Goal: Information Seeking & Learning: Find specific fact

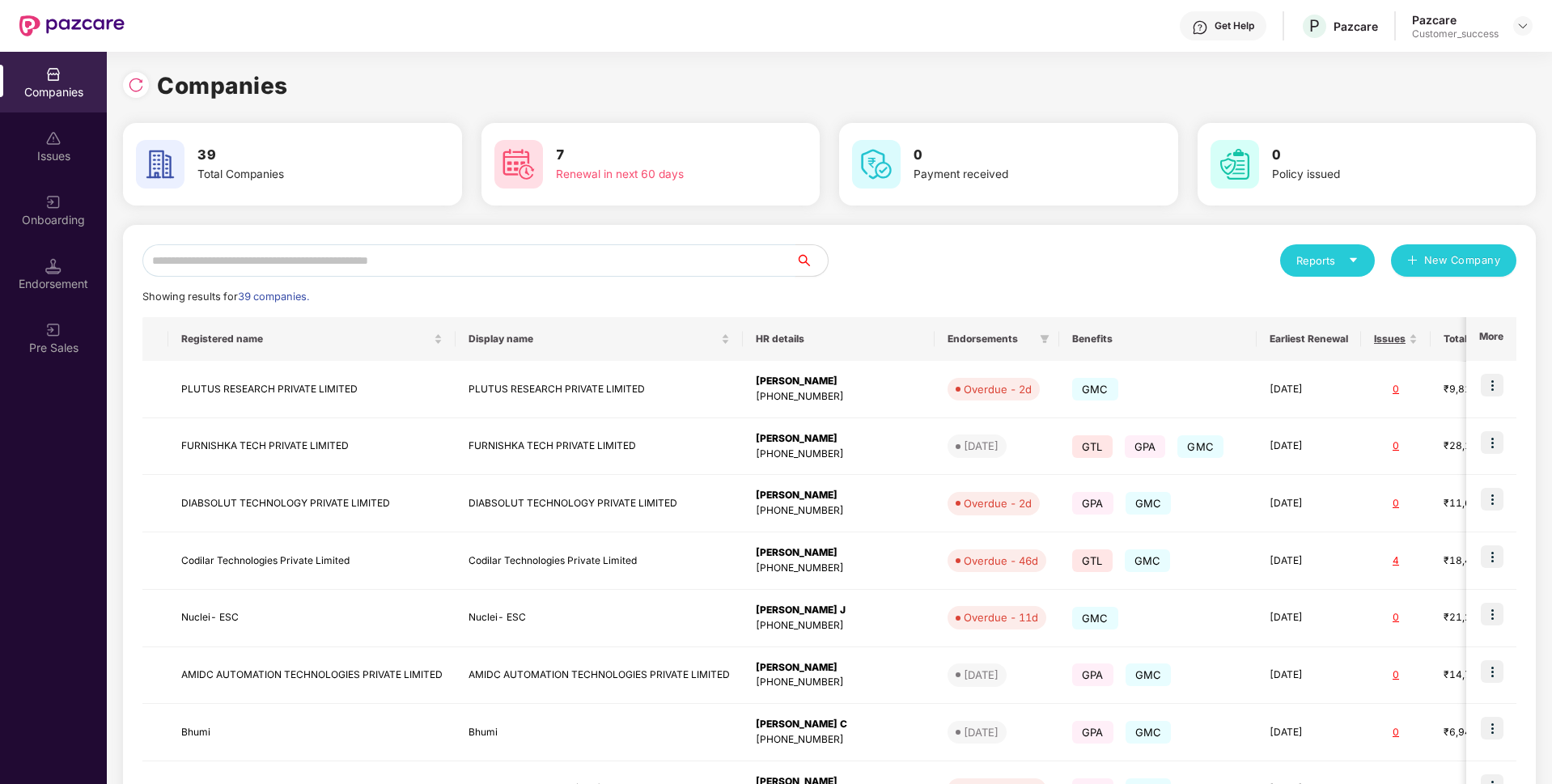
click at [532, 261] on input "text" at bounding box center [468, 261] width 653 height 33
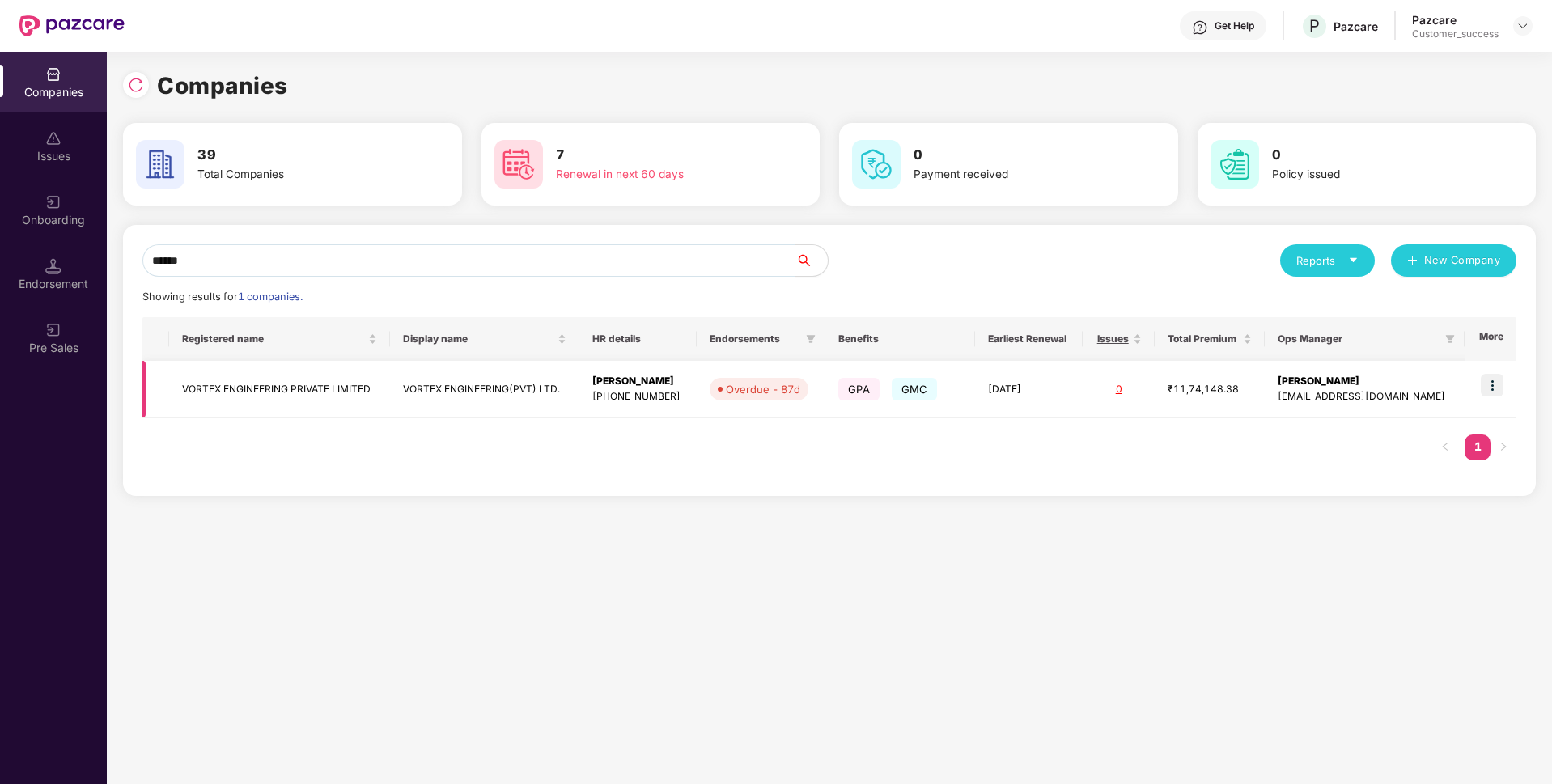
type input "******"
click at [1490, 392] on img at bounding box center [1491, 385] width 23 height 23
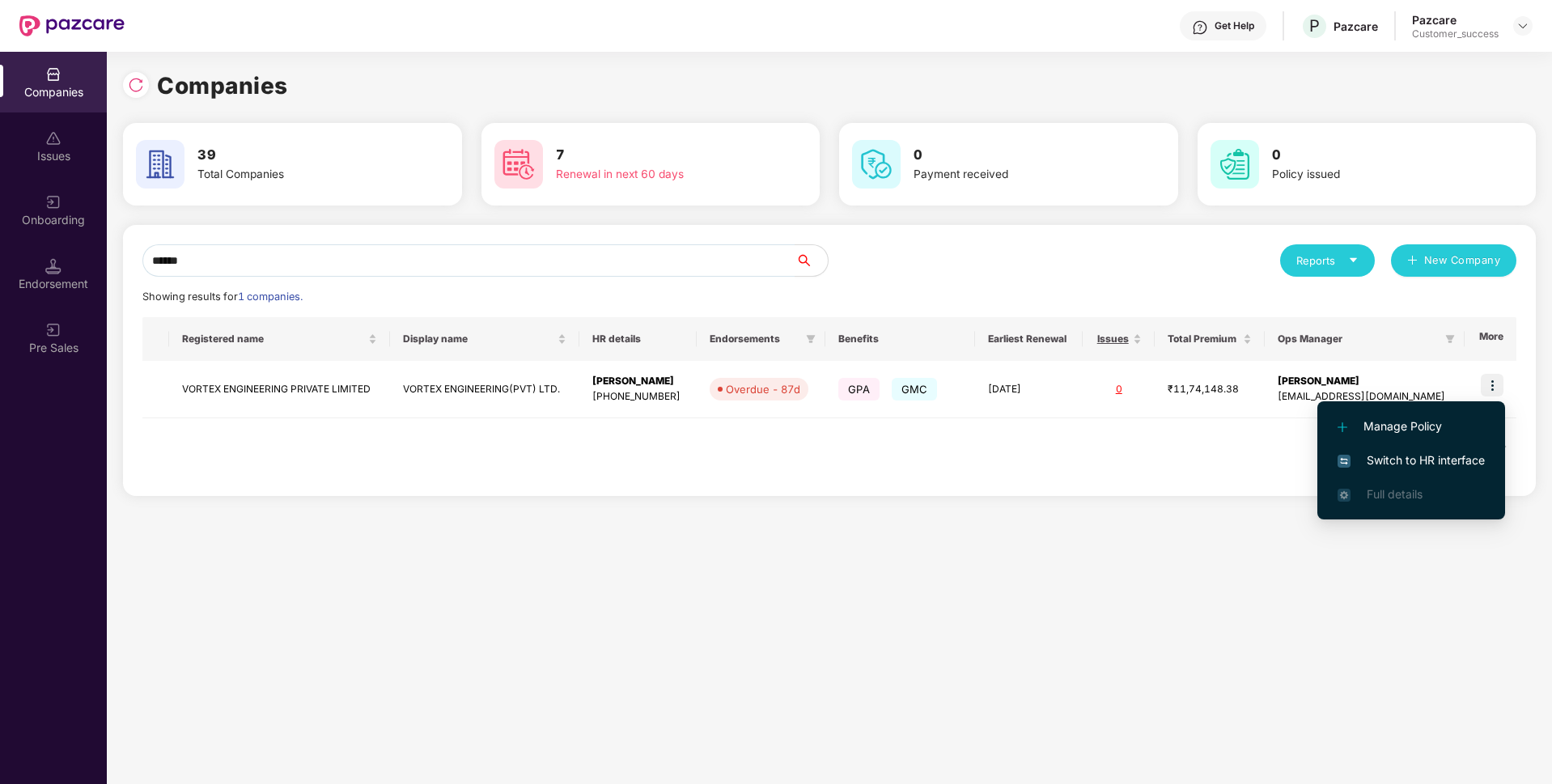
click at [1371, 467] on span "Switch to HR interface" at bounding box center [1411, 461] width 148 height 18
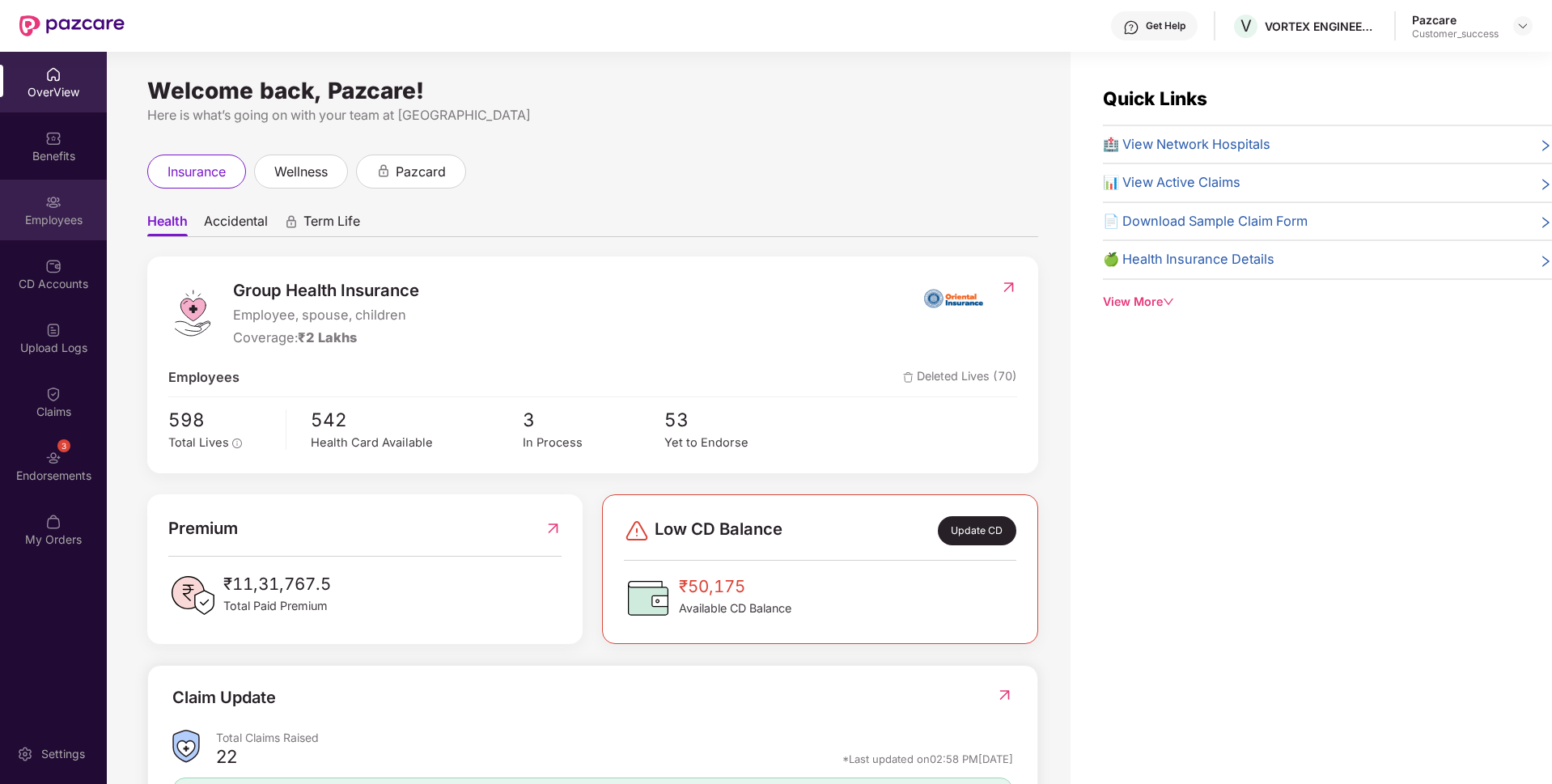
click at [0, 225] on div "Employees" at bounding box center [53, 220] width 107 height 16
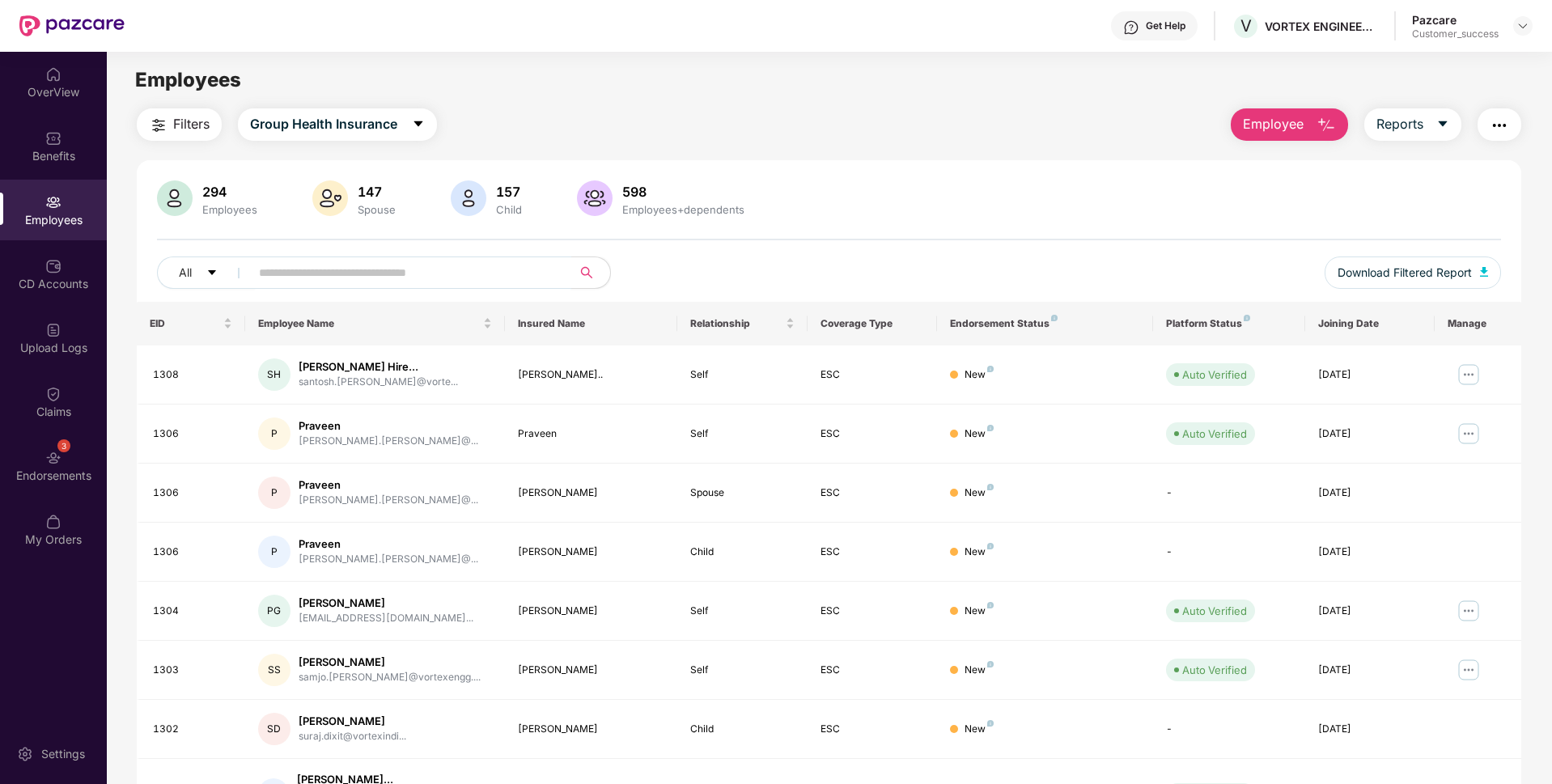
click at [361, 282] on input "text" at bounding box center [404, 272] width 291 height 24
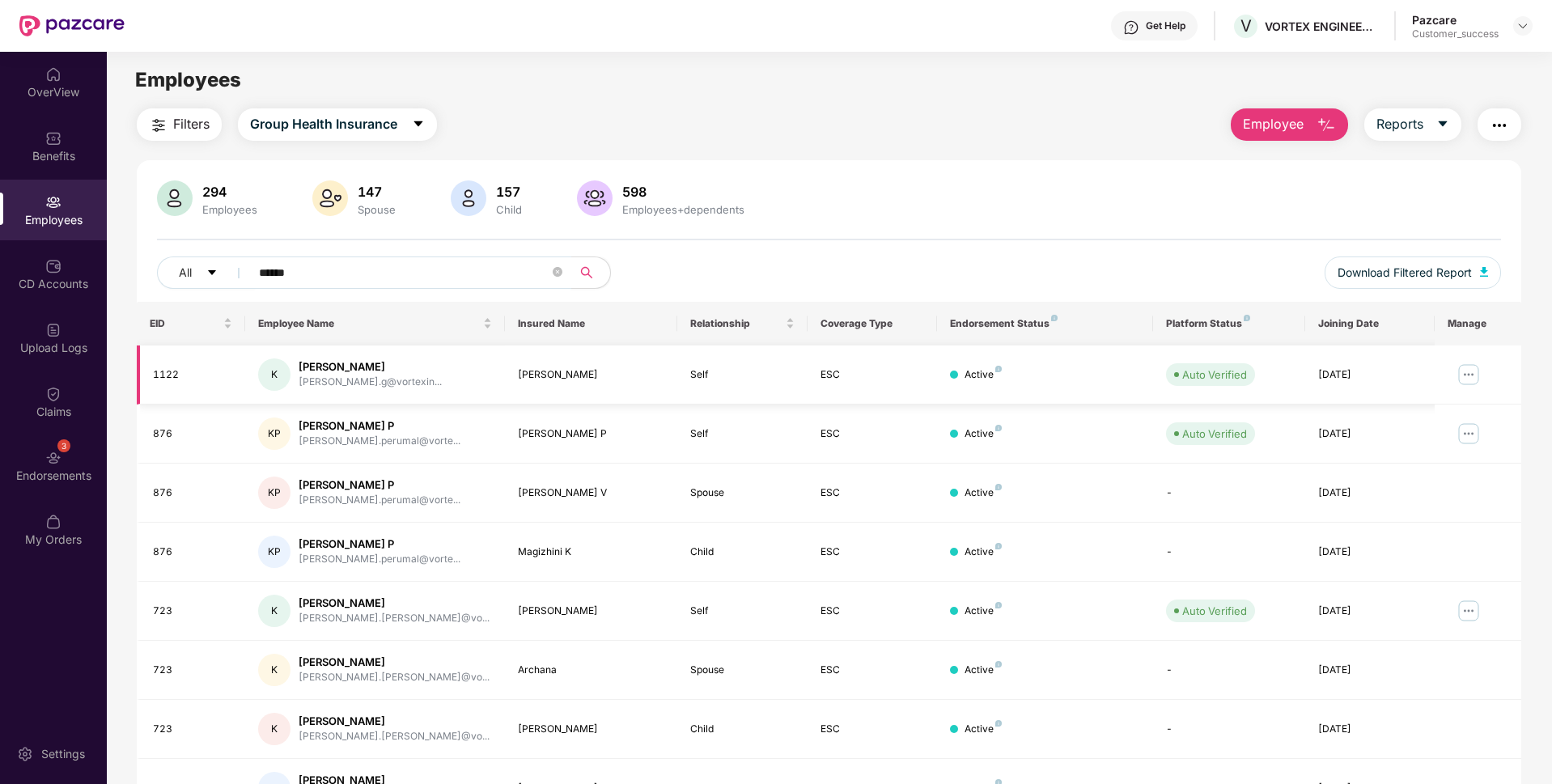
type input "******"
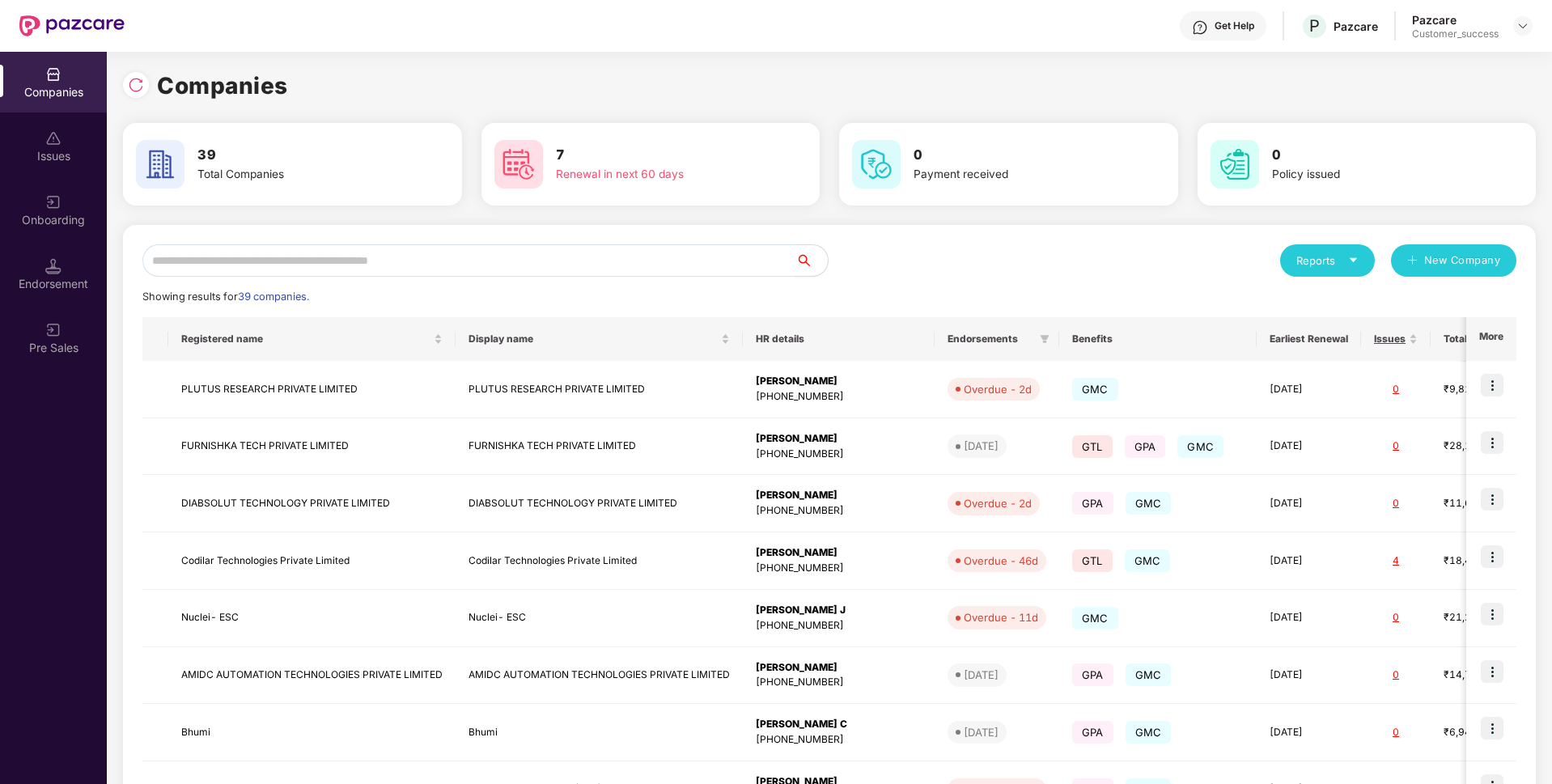
click at [274, 260] on input "text" at bounding box center [468, 261] width 653 height 33
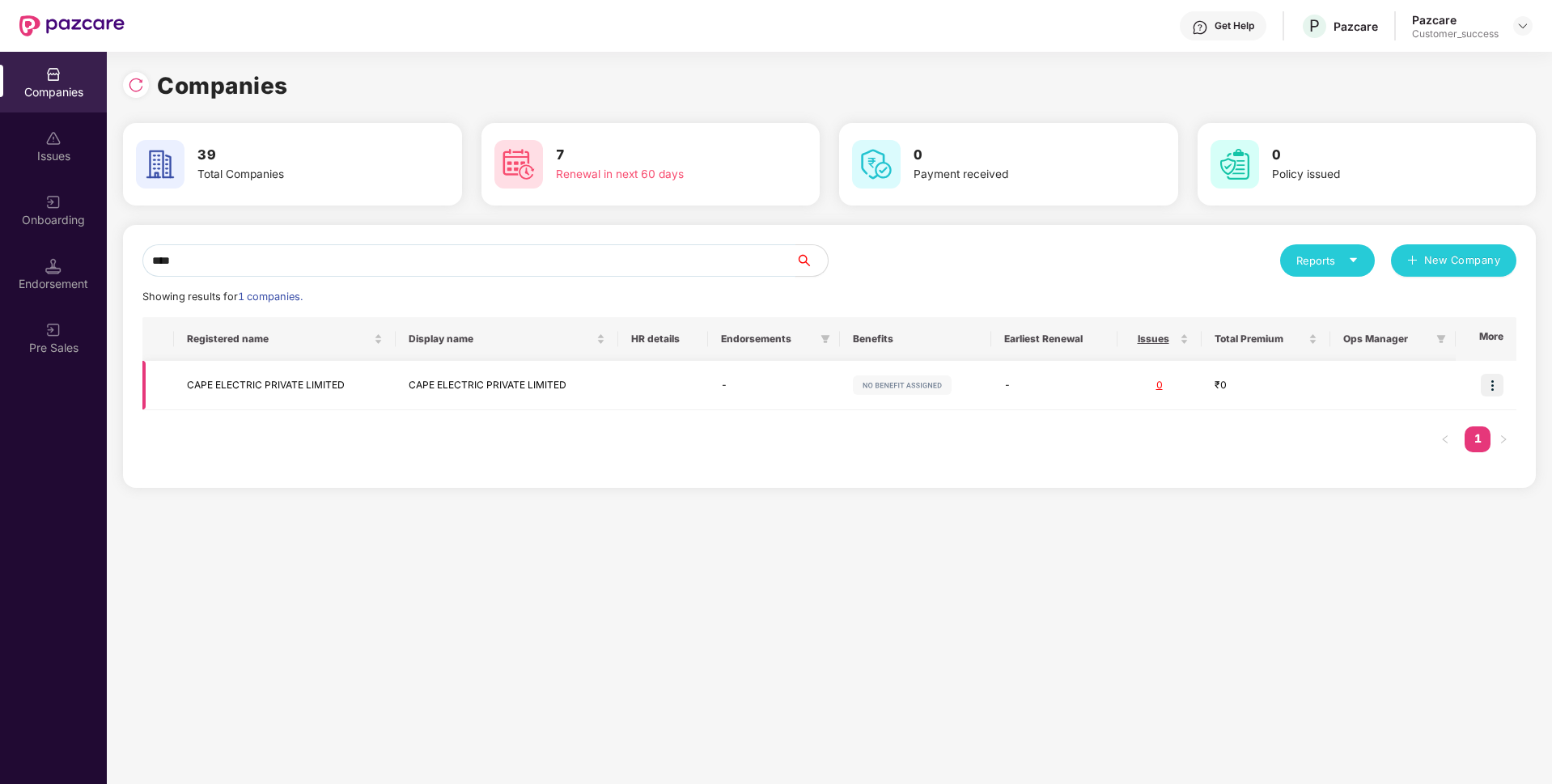
type input "****"
click at [1492, 391] on img at bounding box center [1491, 385] width 23 height 23
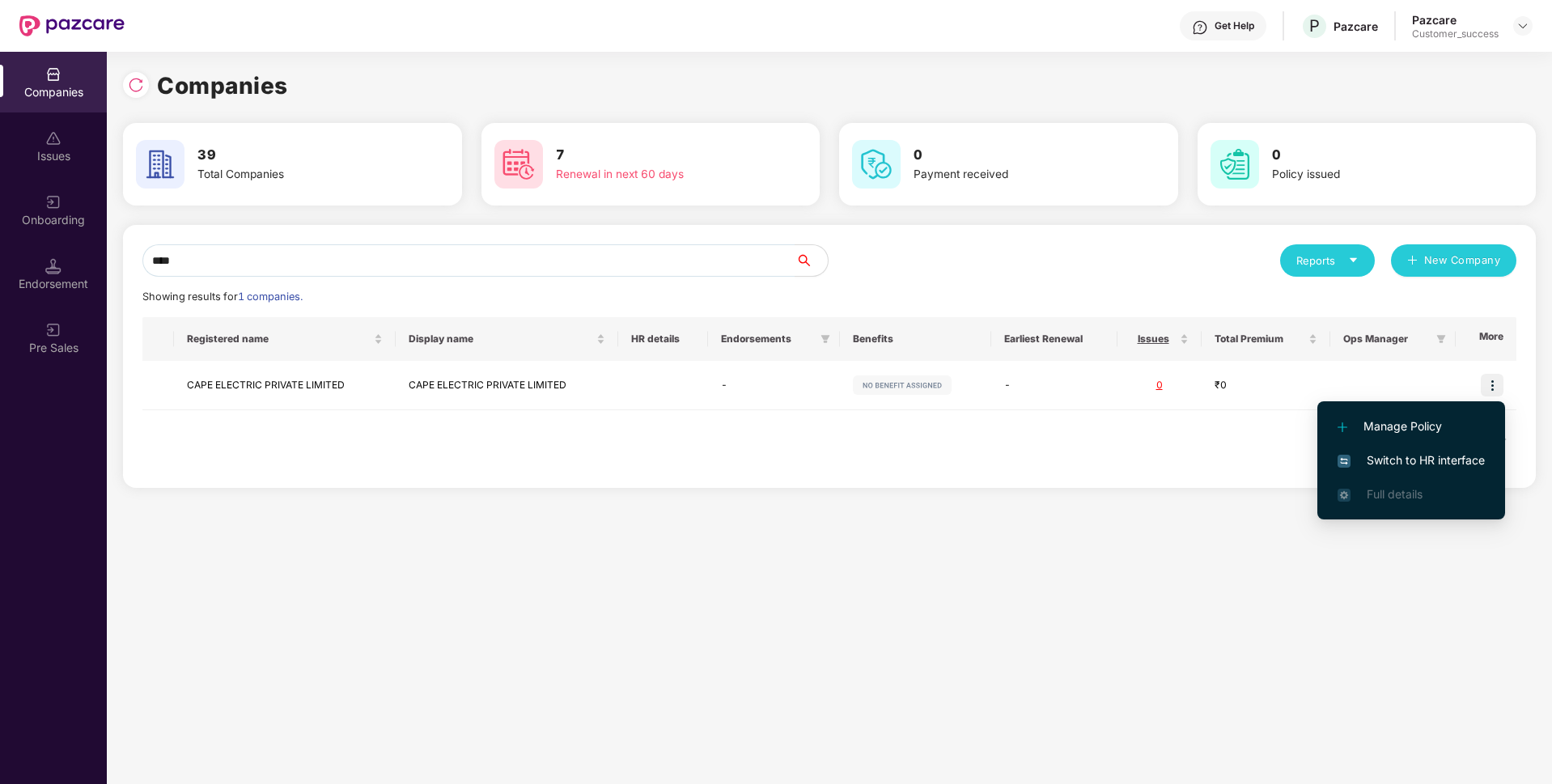
click at [1368, 455] on span "Switch to HR interface" at bounding box center [1411, 461] width 148 height 18
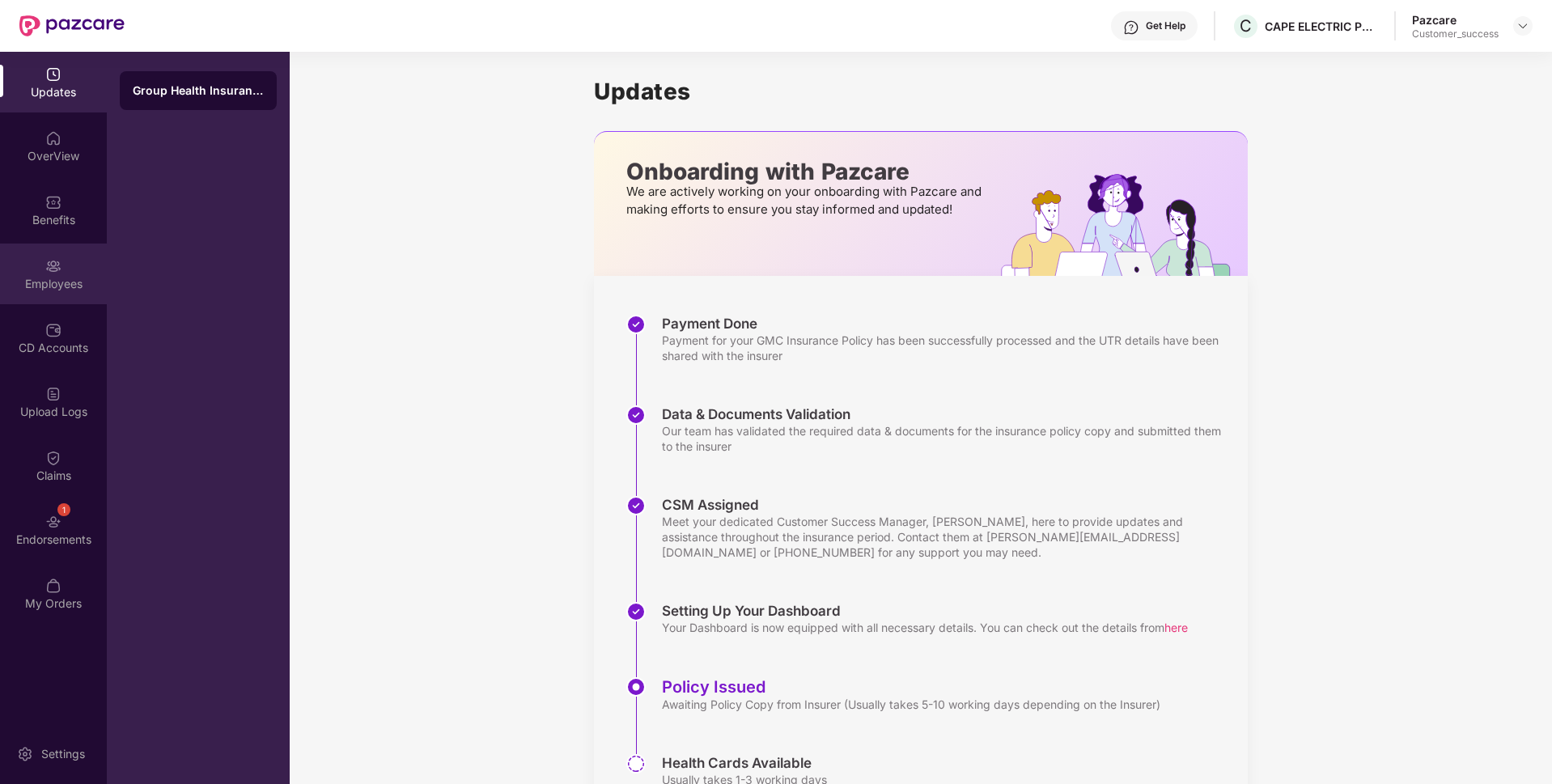
click at [54, 258] on img at bounding box center [53, 266] width 16 height 16
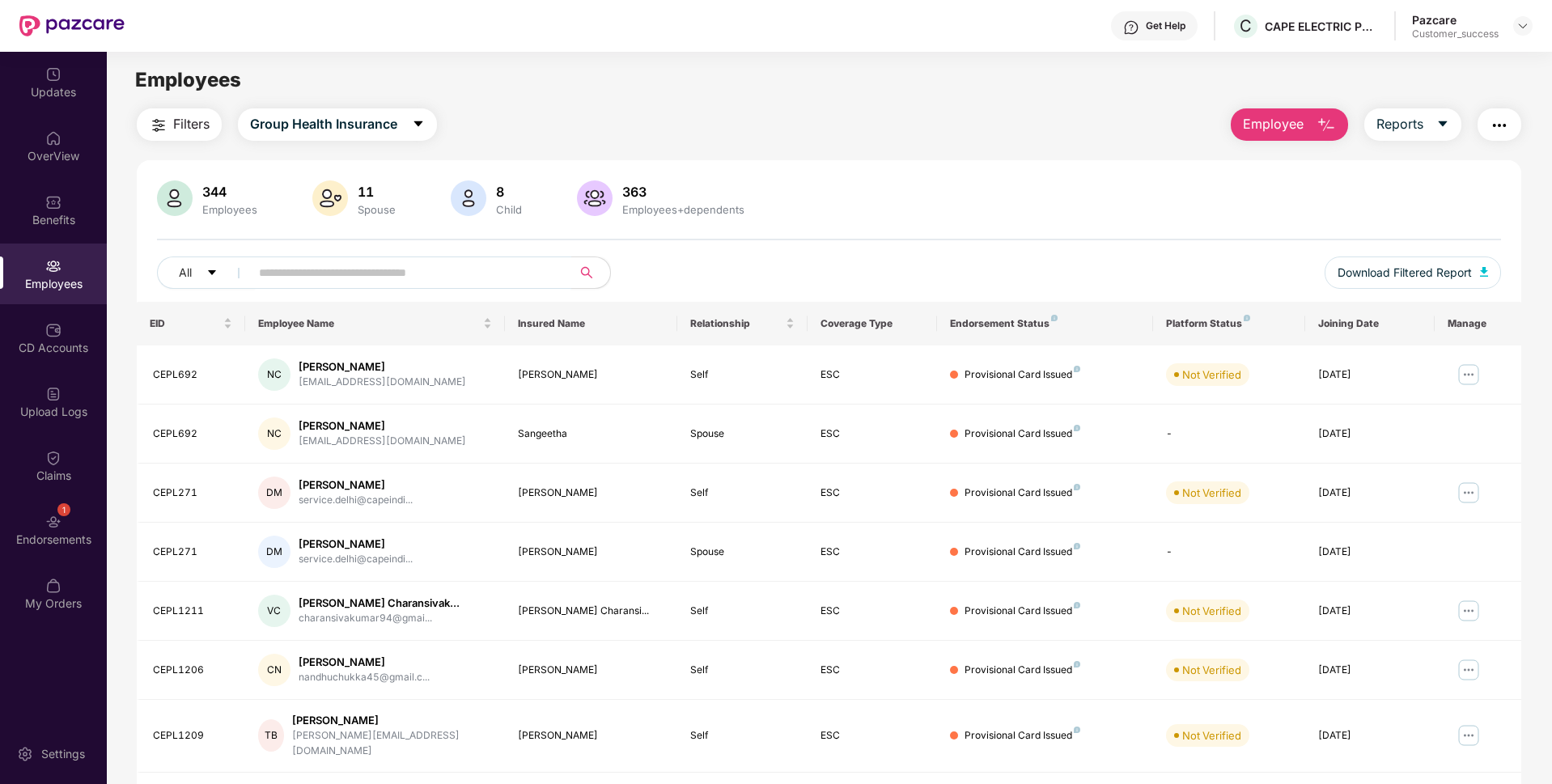
click at [327, 266] on input "text" at bounding box center [404, 272] width 291 height 24
click at [1476, 489] on img at bounding box center [1468, 492] width 26 height 26
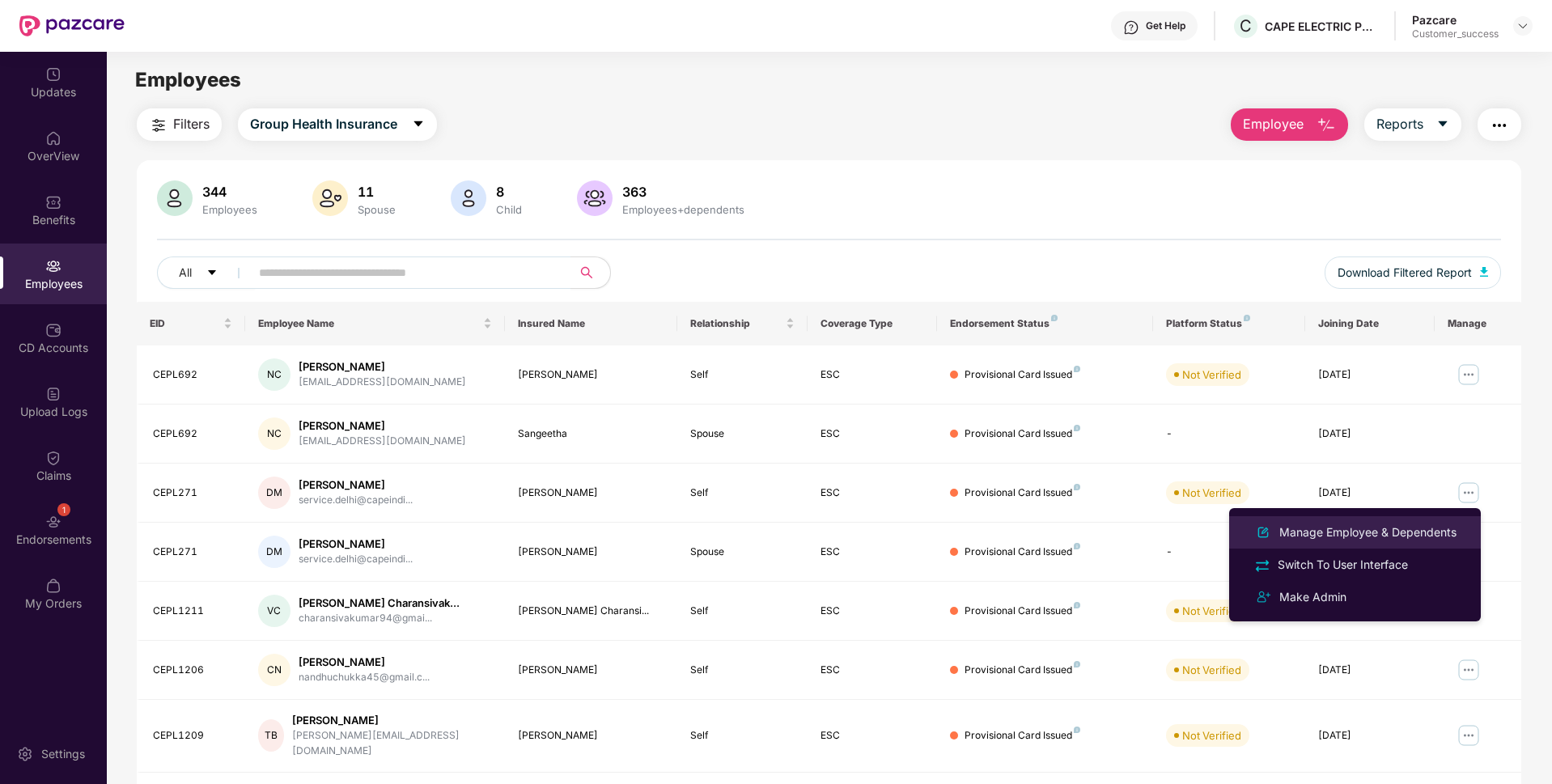
click at [1360, 530] on div "Manage Employee & Dependents" at bounding box center [1367, 532] width 184 height 18
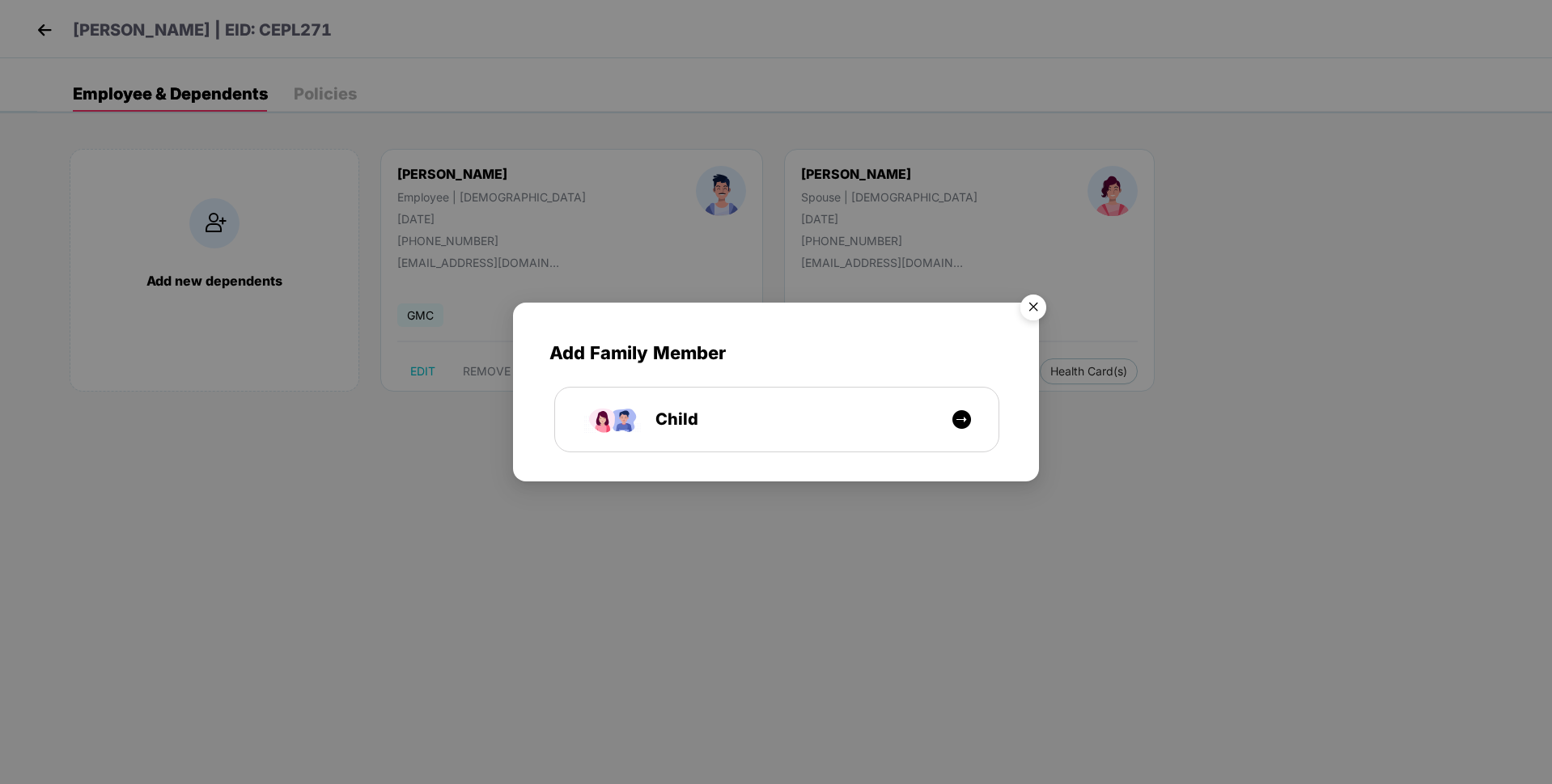
click at [1033, 305] on img "Close" at bounding box center [1033, 310] width 45 height 45
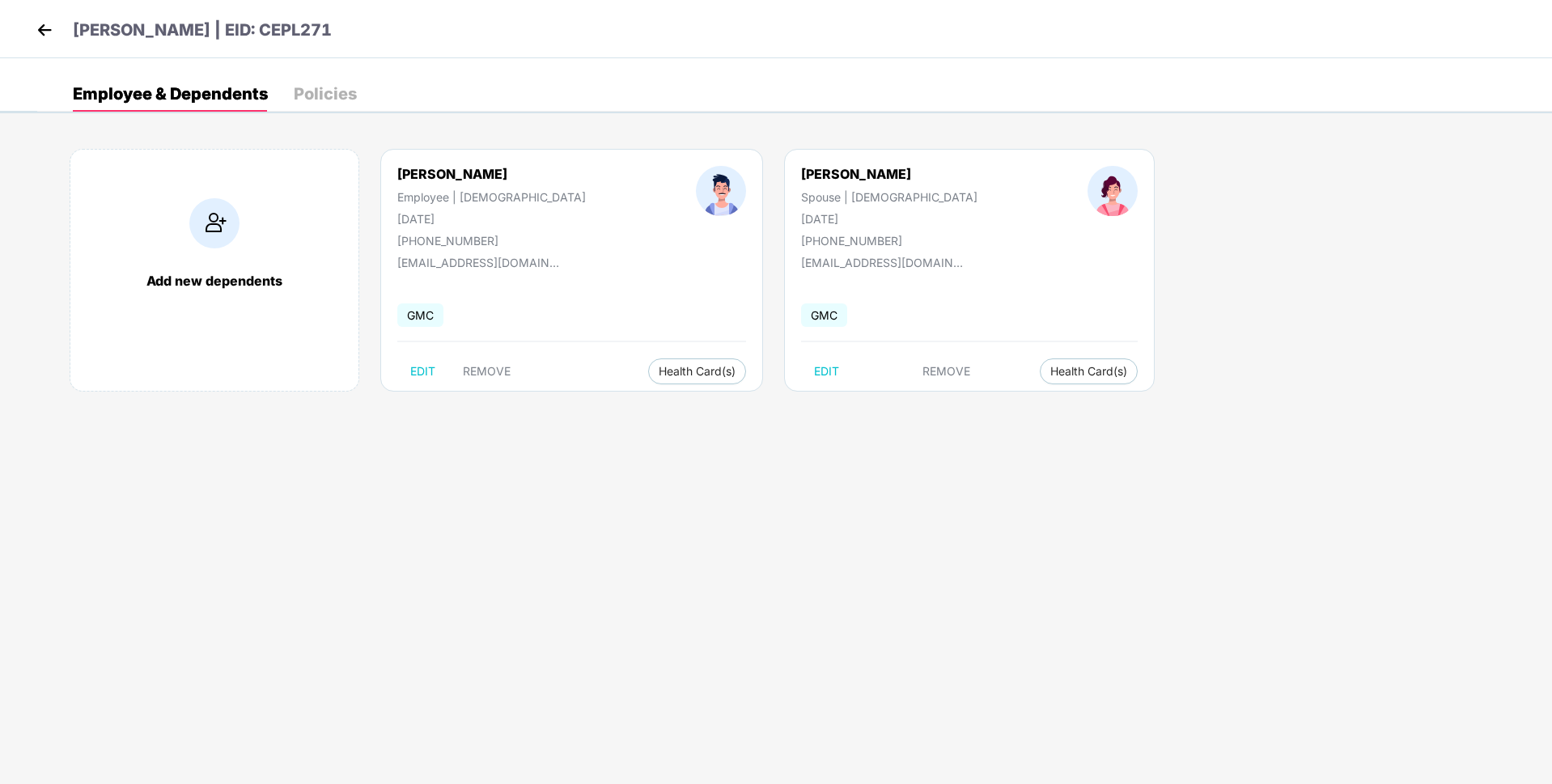
drag, startPoint x: 397, startPoint y: 178, endPoint x: 585, endPoint y: 168, distance: 188.3
click at [585, 168] on div "[PERSON_NAME] Employee | [DEMOGRAPHIC_DATA] [DATE] [PHONE_NUMBER]" at bounding box center [492, 206] width 299 height 81
copy div "[PERSON_NAME]"
drag, startPoint x: 758, startPoint y: 172, endPoint x: 893, endPoint y: 182, distance: 135.4
click at [893, 182] on div "[PERSON_NAME] Spouse | [DEMOGRAPHIC_DATA] [DATE] [PHONE_NUMBER]" at bounding box center [889, 206] width 286 height 81
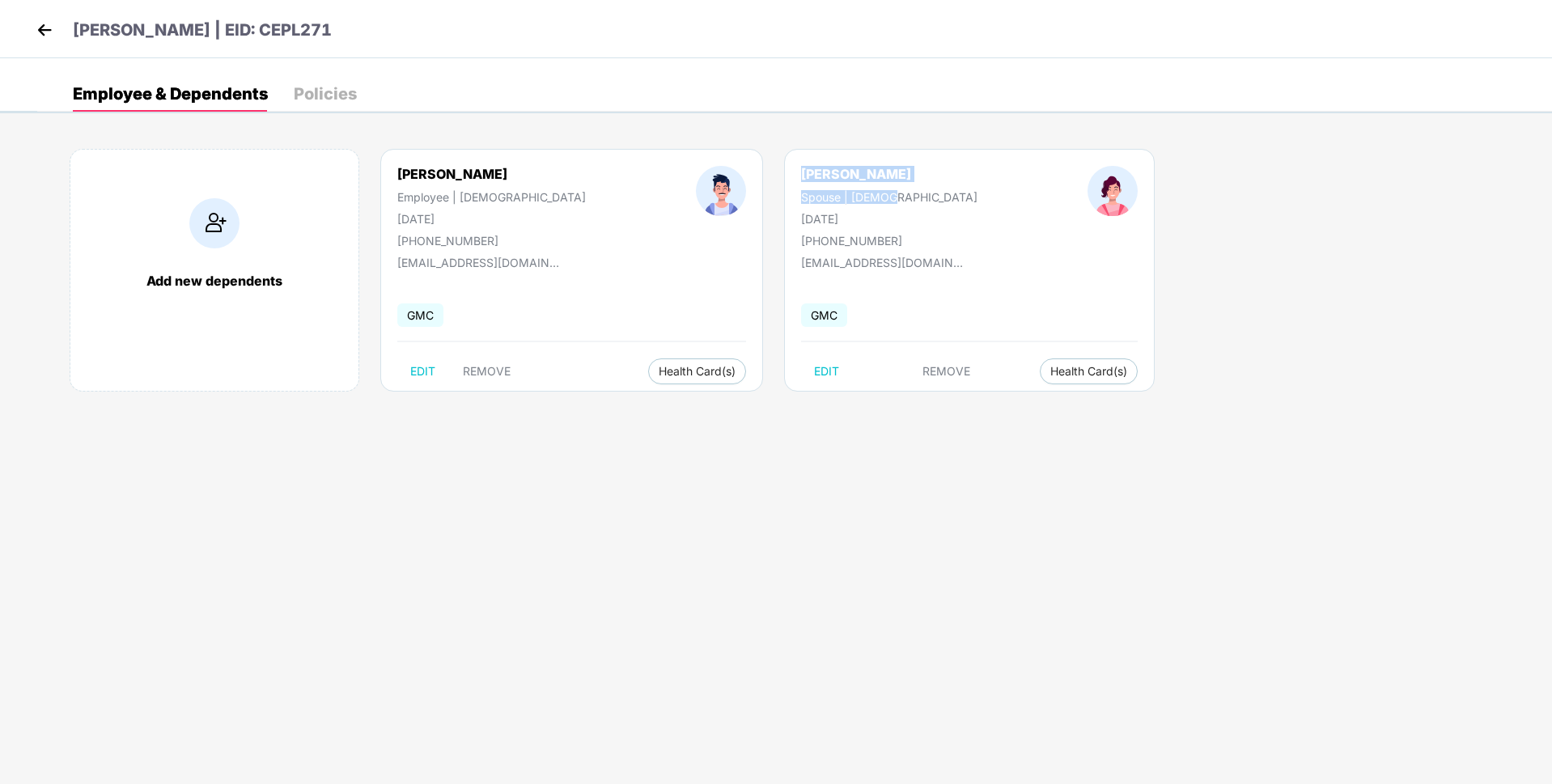
click at [784, 165] on div "[PERSON_NAME] Spouse | [DEMOGRAPHIC_DATA] [DATE] [PHONE_NUMBER] [EMAIL_ADDRESS]…" at bounding box center [969, 270] width 370 height 243
copy div "[PERSON_NAME]"
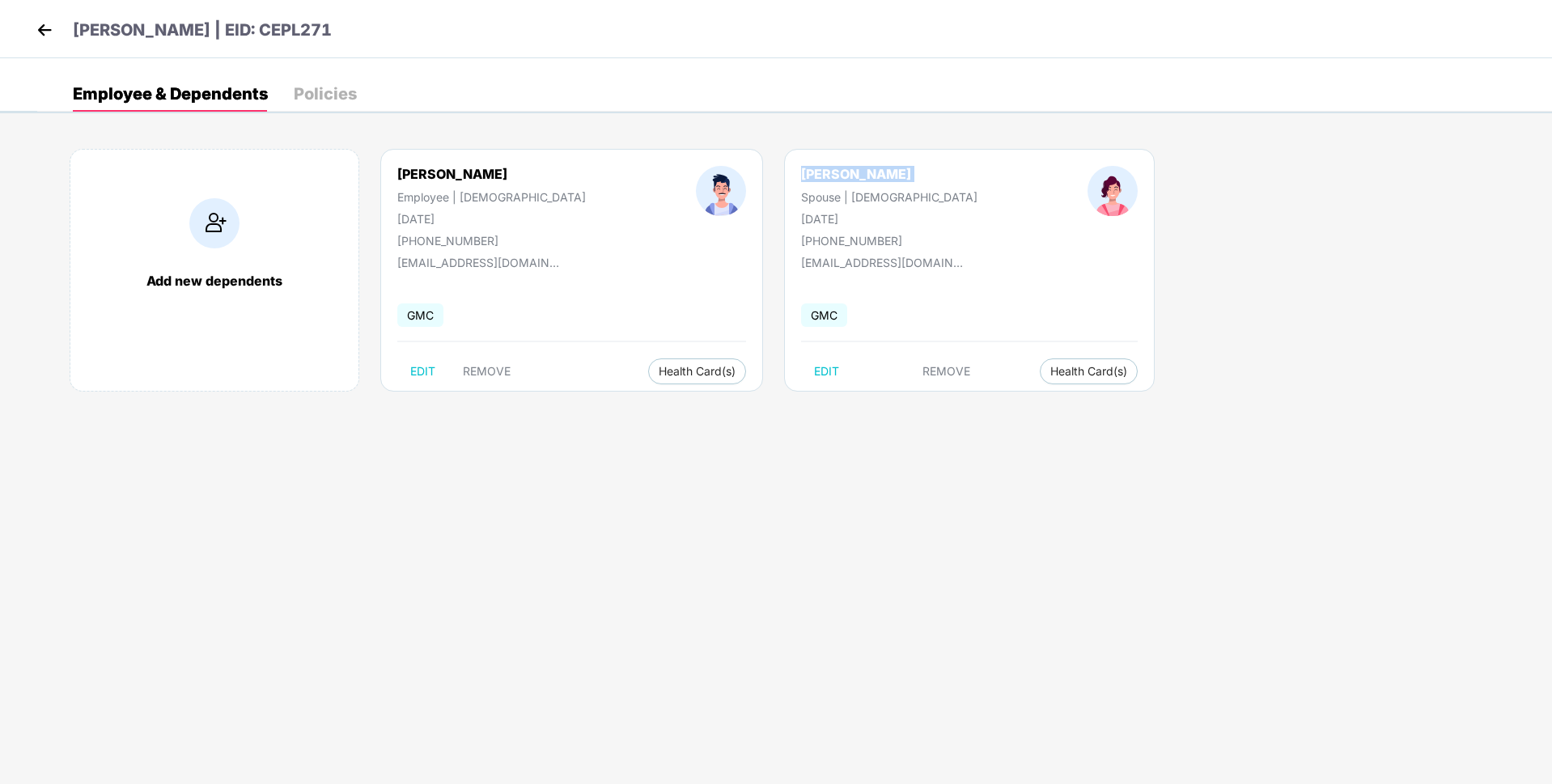
drag, startPoint x: 303, startPoint y: 33, endPoint x: 437, endPoint y: 24, distance: 134.3
click at [437, 24] on div "[PERSON_NAME] | EID: CEPL271" at bounding box center [776, 29] width 1552 height 58
copy p "CEPL271"
drag, startPoint x: 391, startPoint y: 225, endPoint x: 475, endPoint y: 215, distance: 84.6
click at [475, 215] on div "[PERSON_NAME] Employee | [DEMOGRAPHIC_DATA] [DATE] [PHONE_NUMBER]" at bounding box center [492, 206] width 299 height 81
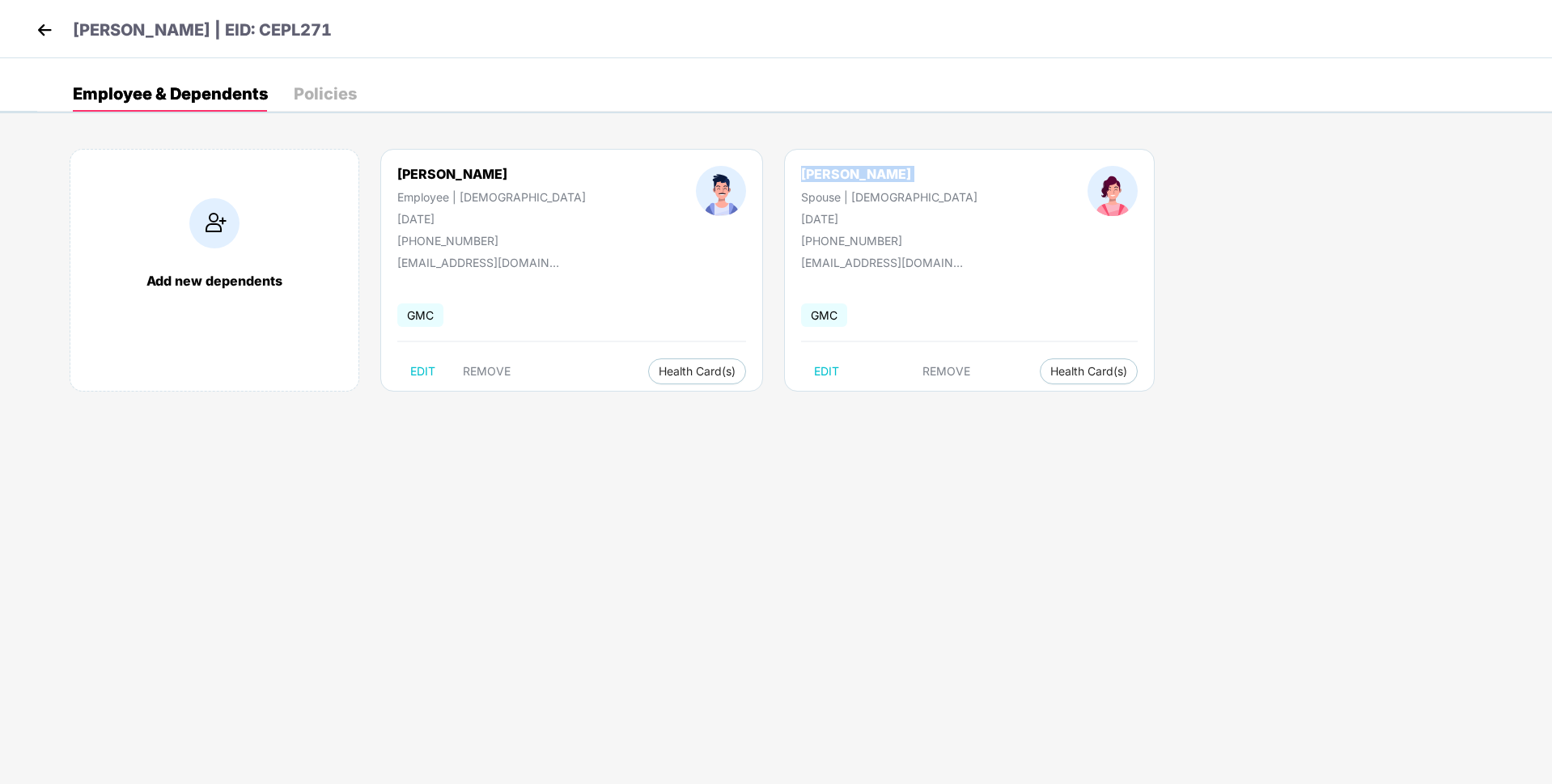
drag, startPoint x: 391, startPoint y: 222, endPoint x: 501, endPoint y: 218, distance: 110.1
click at [501, 218] on div "[PERSON_NAME] Employee | [DEMOGRAPHIC_DATA] [DATE] [PHONE_NUMBER]" at bounding box center [492, 206] width 299 height 81
copy div "[DATE]"
drag, startPoint x: 756, startPoint y: 217, endPoint x: 871, endPoint y: 222, distance: 115.1
click at [871, 222] on div "[PERSON_NAME] Spouse | [DEMOGRAPHIC_DATA] [DATE] [PHONE_NUMBER]" at bounding box center [889, 206] width 286 height 81
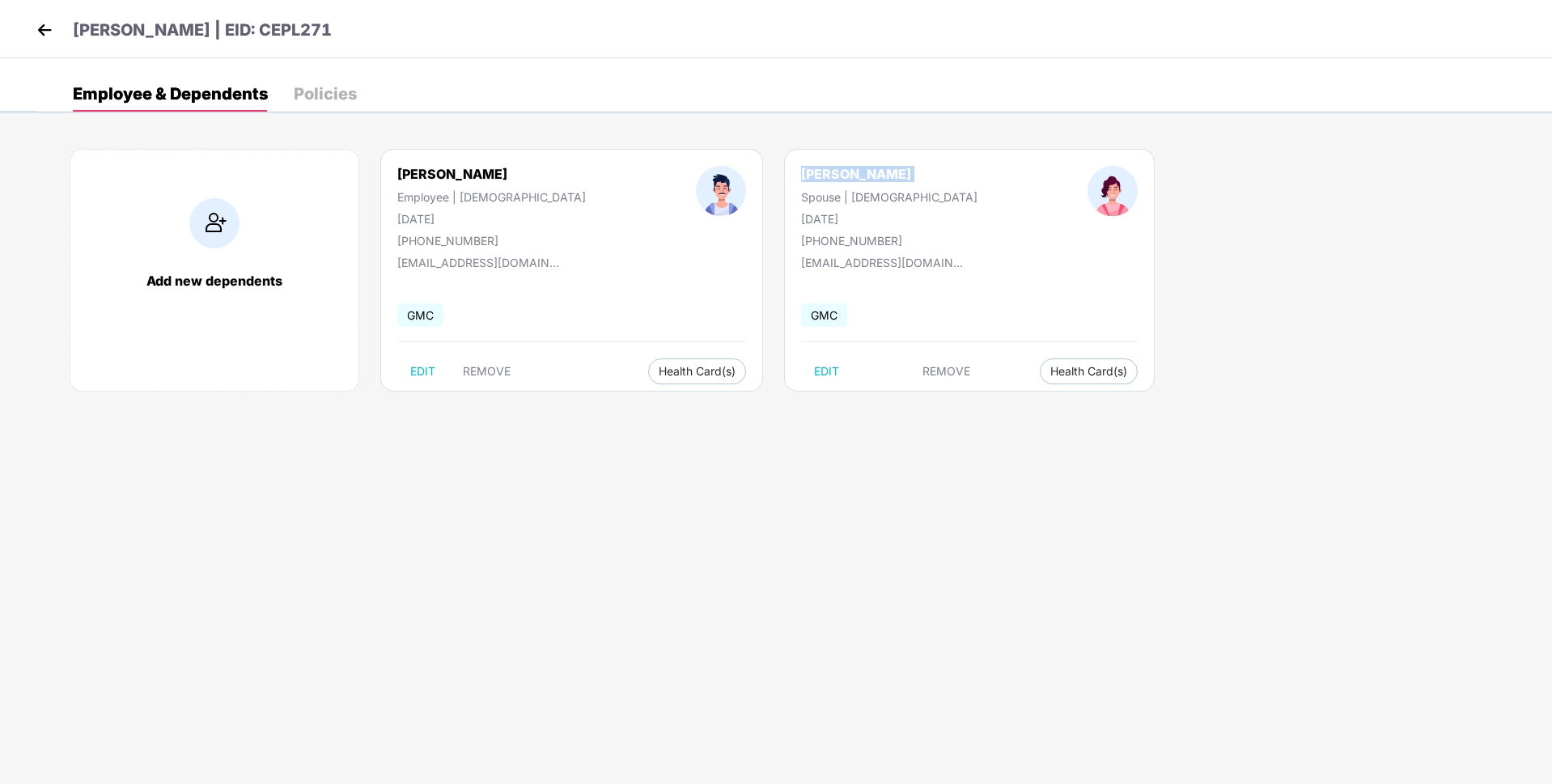
copy div "[DATE]"
